Goal: Navigation & Orientation: Find specific page/section

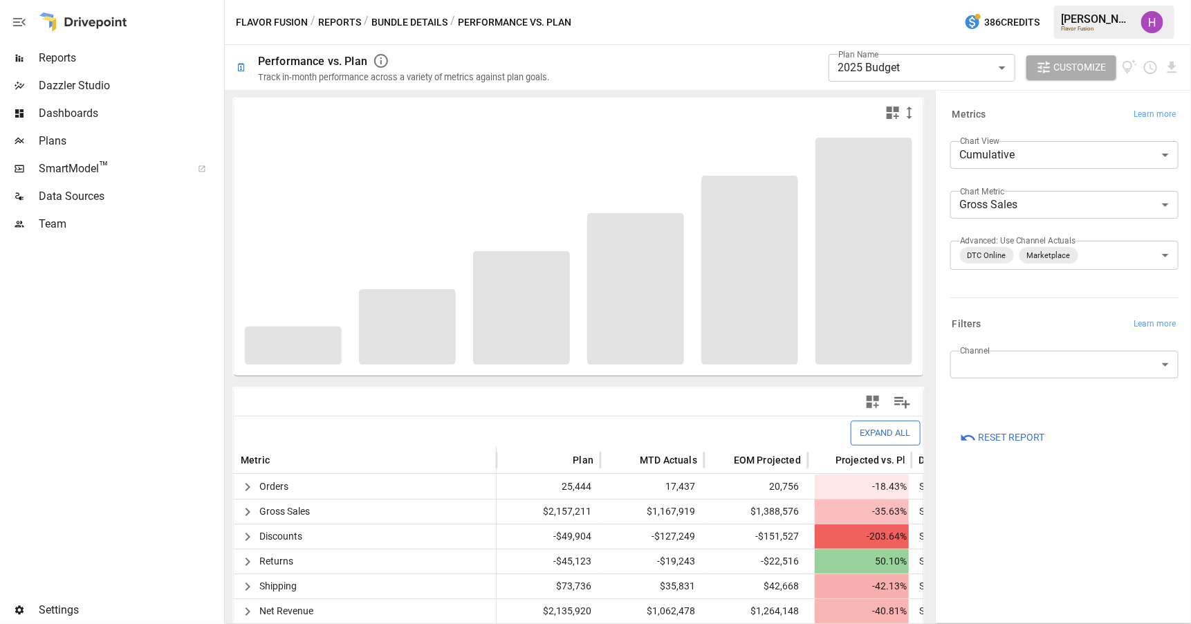
click at [339, 18] on button "Reports" at bounding box center [339, 22] width 43 height 17
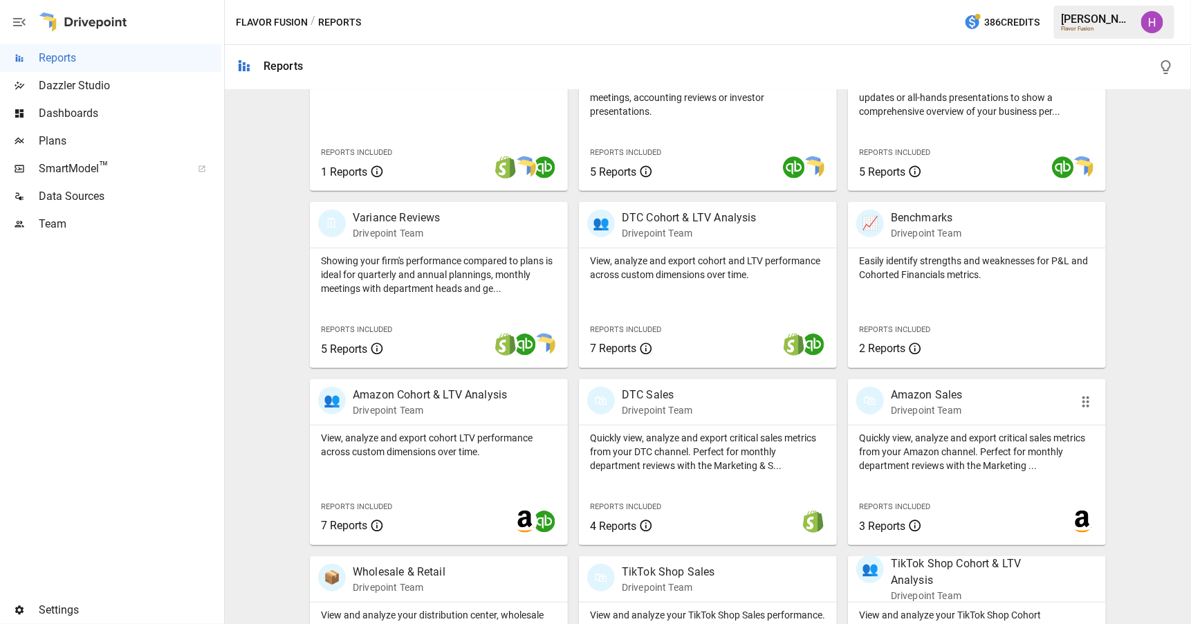
scroll to position [448, 0]
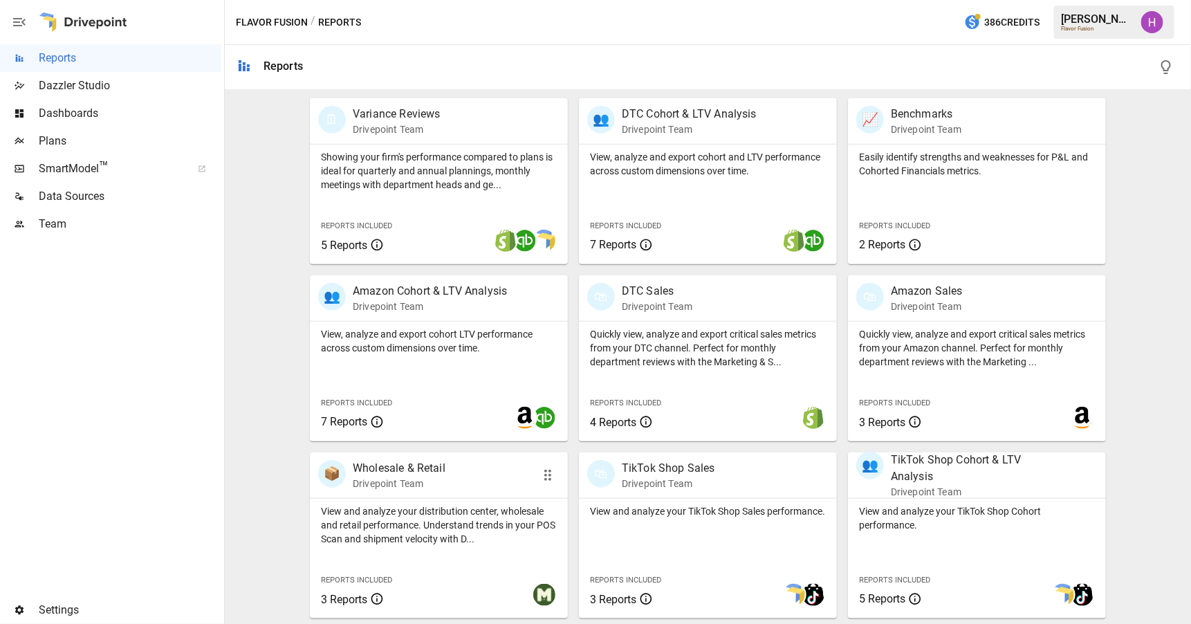
click at [451, 460] on div "📦 Wholesale & Retail Drivepoint Team" at bounding box center [418, 475] width 201 height 30
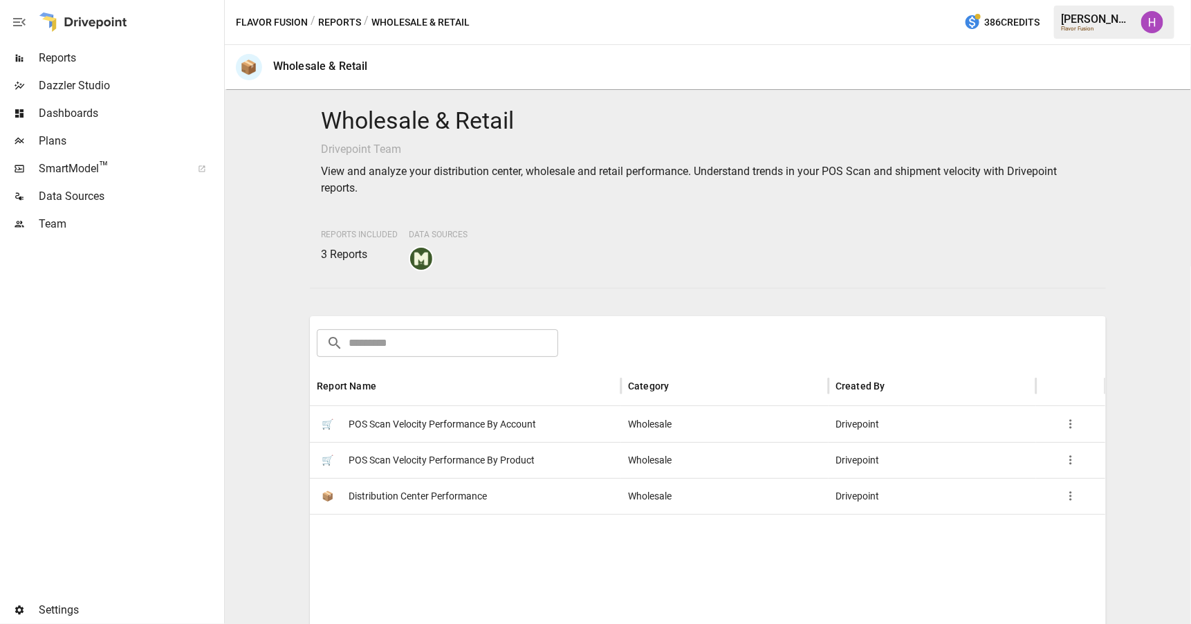
click at [432, 454] on span "POS Scan Velocity Performance By Product" at bounding box center [442, 460] width 186 height 35
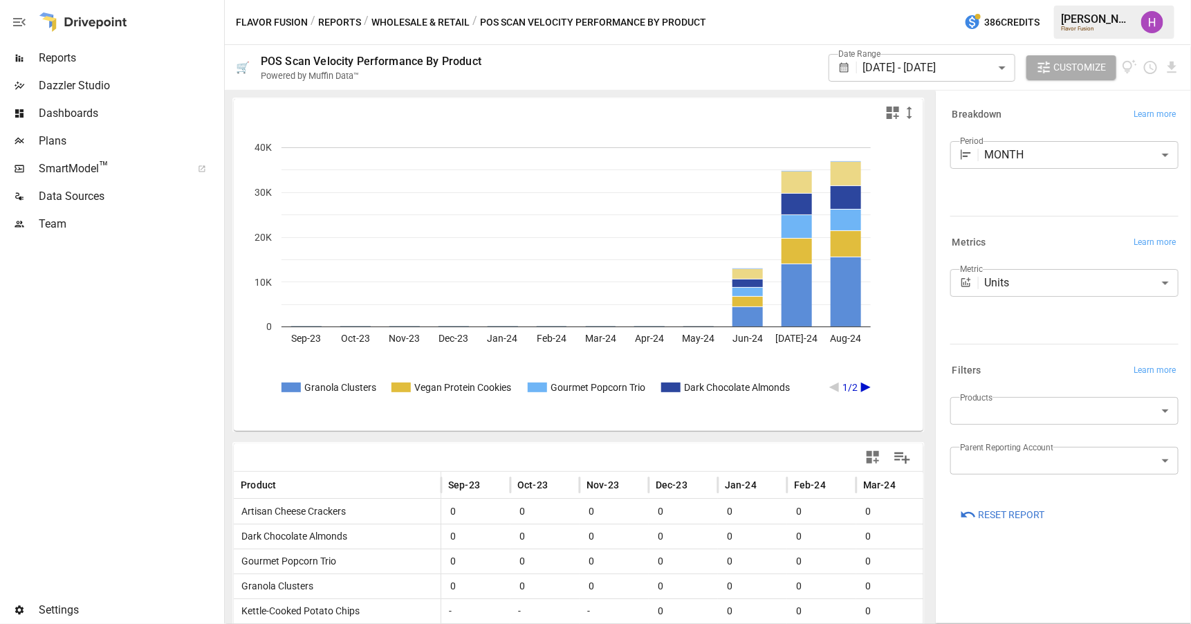
click at [432, 18] on button "Wholesale & Retail" at bounding box center [420, 22] width 98 height 17
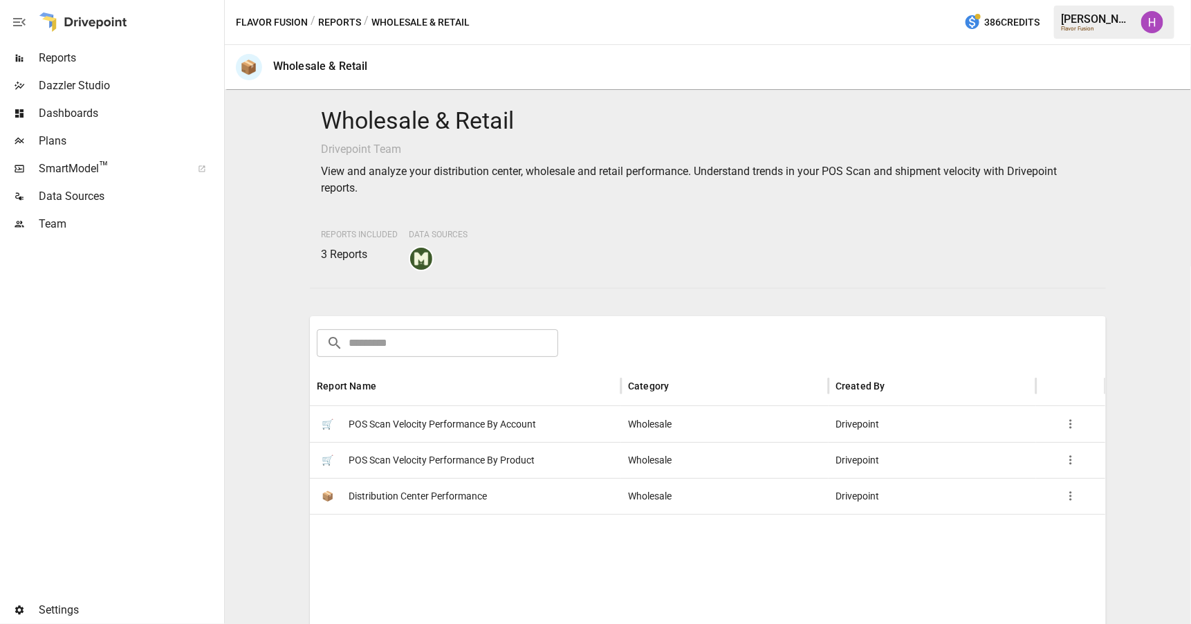
click at [446, 426] on span "POS Scan Velocity Performance By Account" at bounding box center [442, 424] width 187 height 35
